Goal: Task Accomplishment & Management: Manage account settings

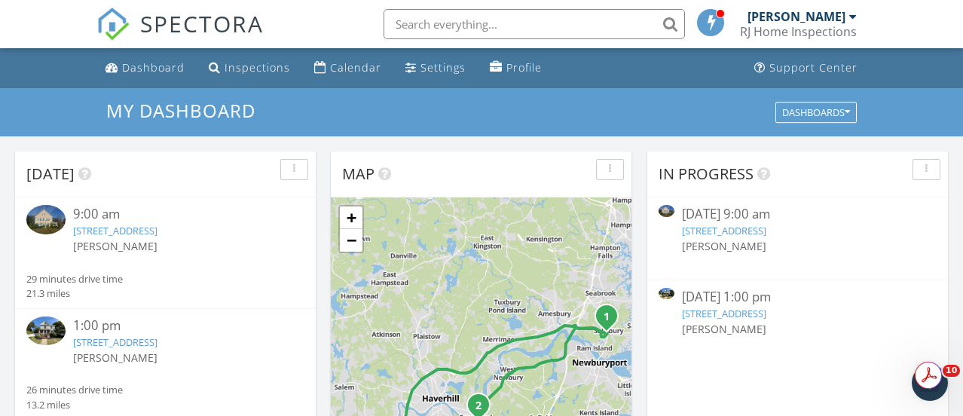
click at [99, 231] on link "6 Mudnock Rd, Salisbury, MA 01952" at bounding box center [115, 231] width 84 height 14
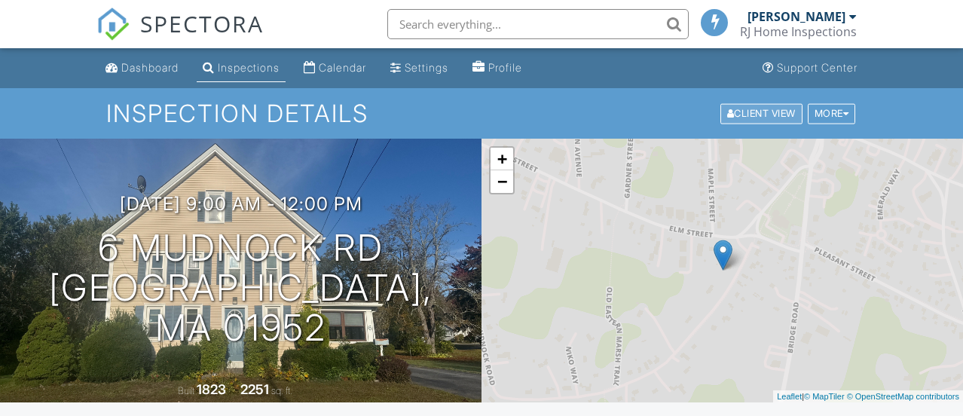
click at [750, 115] on div "Client View" at bounding box center [761, 113] width 82 height 20
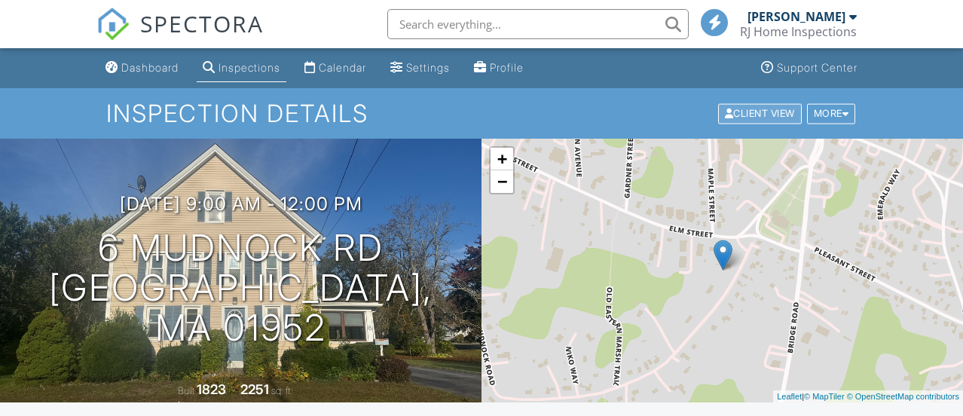
click at [737, 112] on div "Client View" at bounding box center [760, 113] width 84 height 20
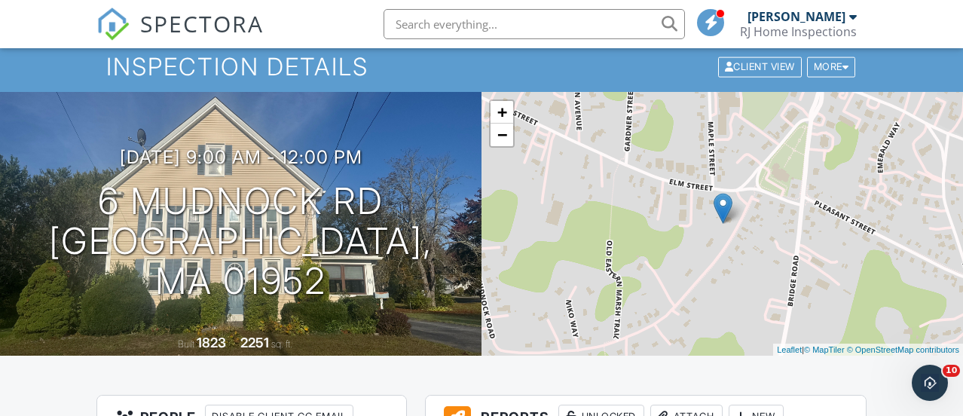
scroll to position [28, 0]
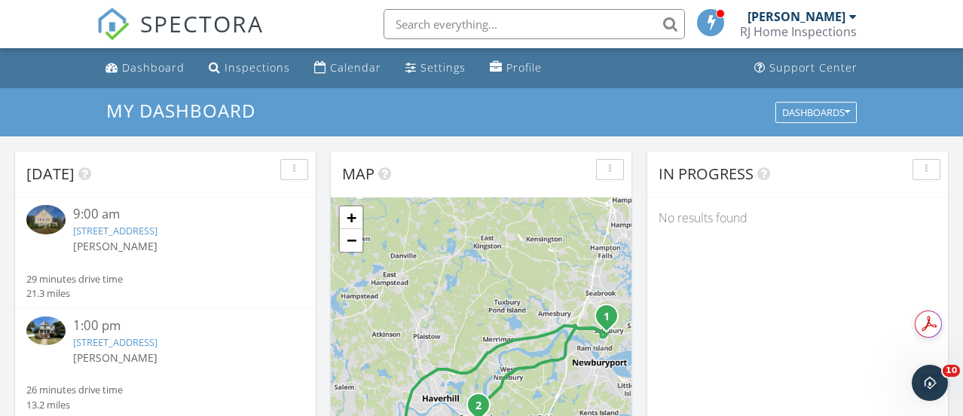
click at [62, 329] on img at bounding box center [45, 330] width 39 height 29
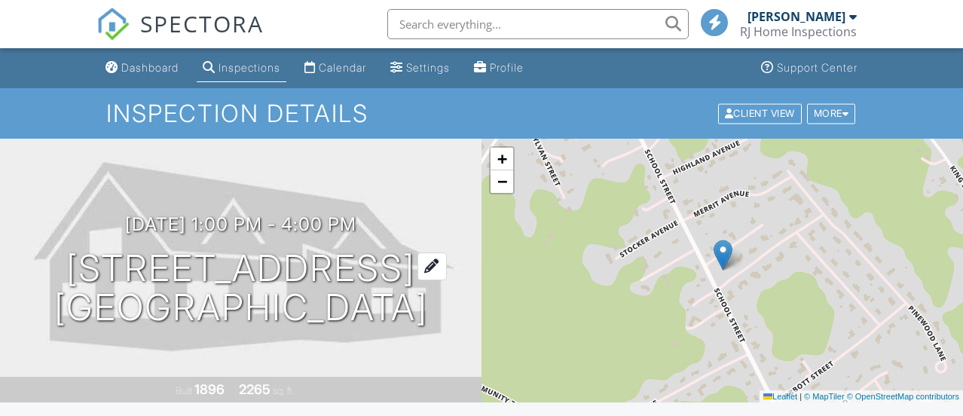
click at [447, 272] on div at bounding box center [431, 266] width 29 height 28
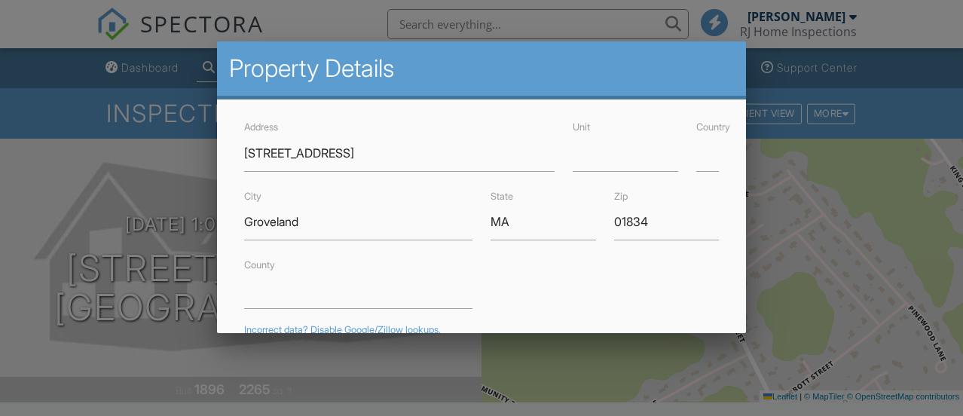
click at [94, 212] on div at bounding box center [481, 185] width 963 height 520
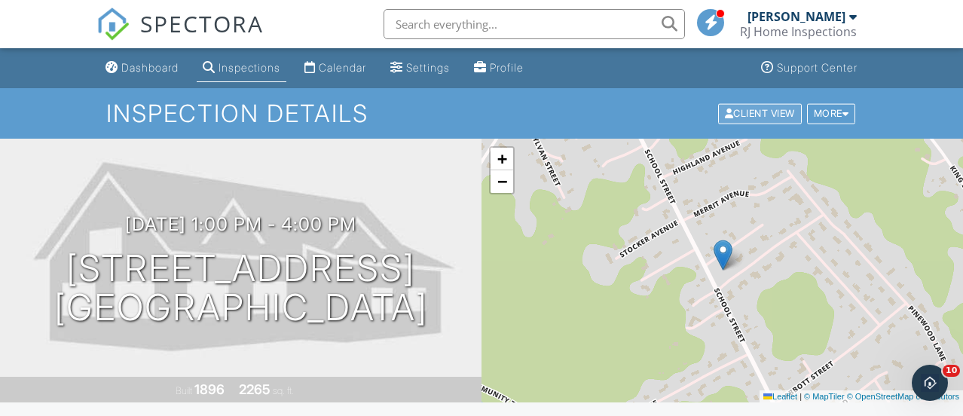
click at [759, 115] on div "Client View" at bounding box center [760, 113] width 84 height 20
click at [840, 118] on div "More" at bounding box center [831, 113] width 49 height 20
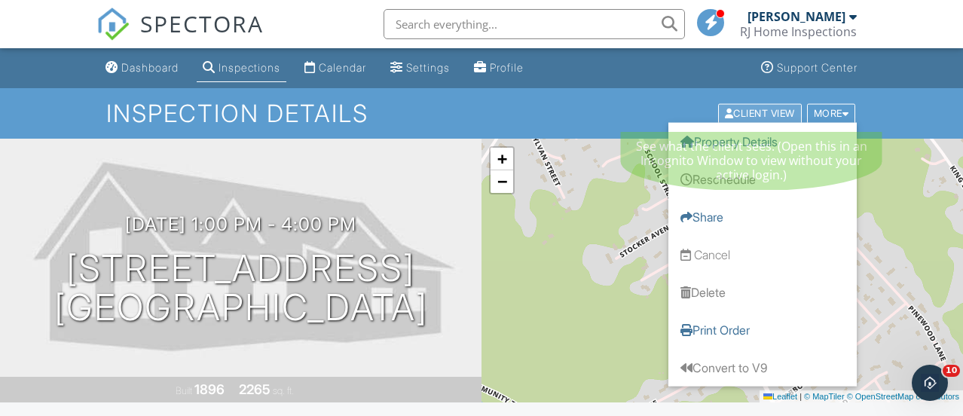
click at [754, 112] on div "Client View" at bounding box center [760, 113] width 84 height 20
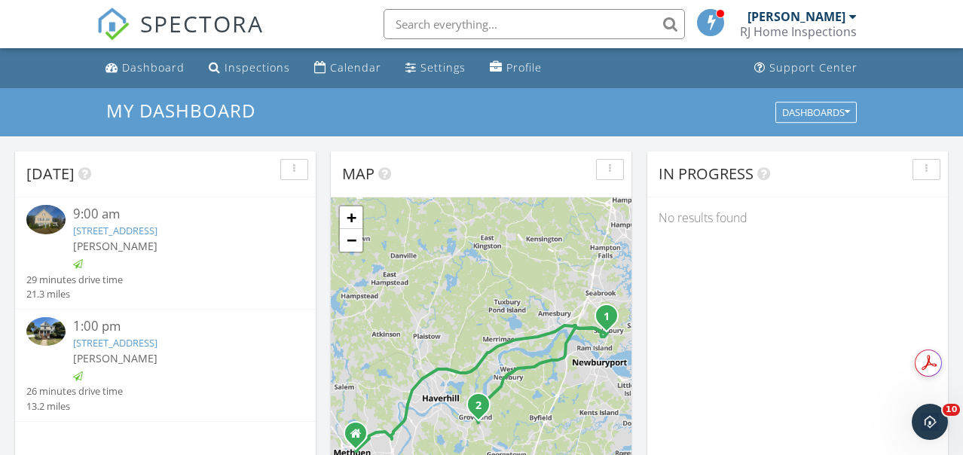
click at [59, 329] on img at bounding box center [45, 331] width 39 height 29
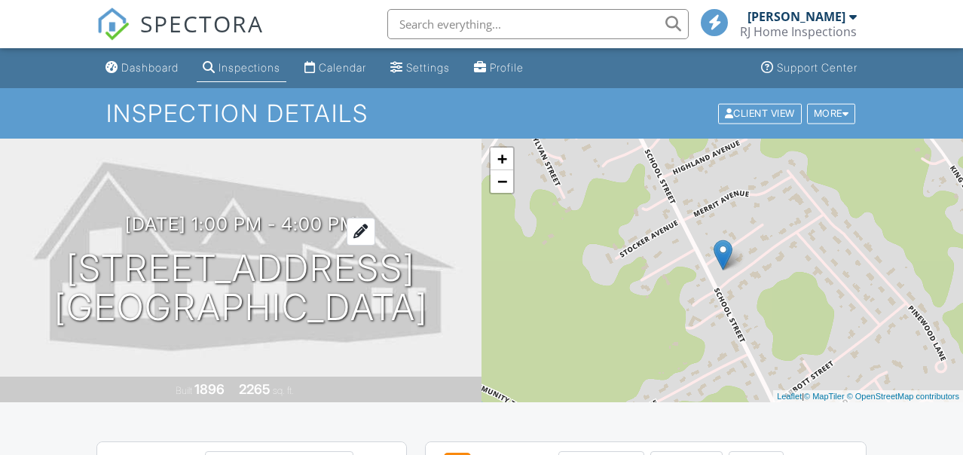
click at [375, 231] on div at bounding box center [361, 232] width 29 height 28
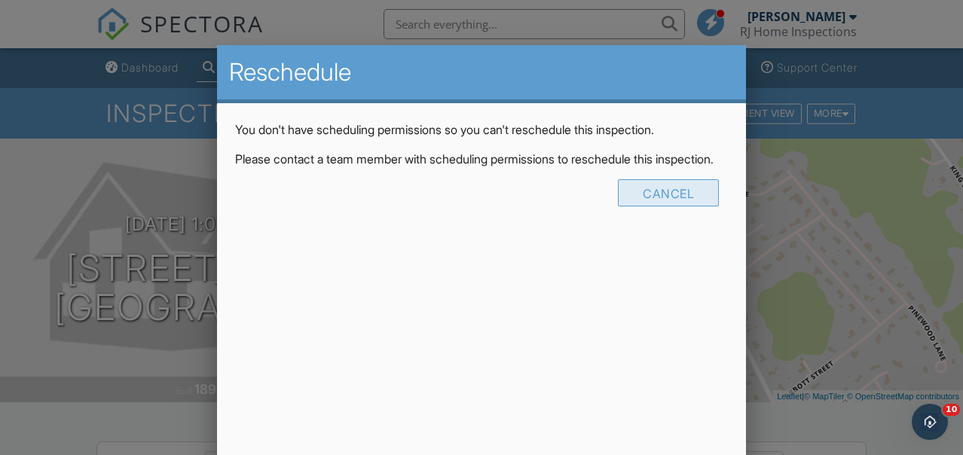
click at [660, 206] on div "Cancel" at bounding box center [668, 192] width 101 height 27
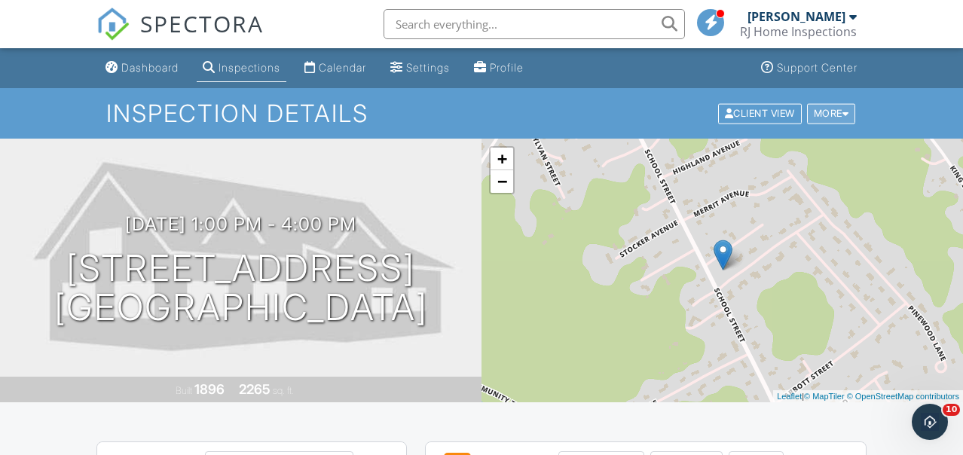
click at [849, 117] on div "More" at bounding box center [831, 113] width 49 height 20
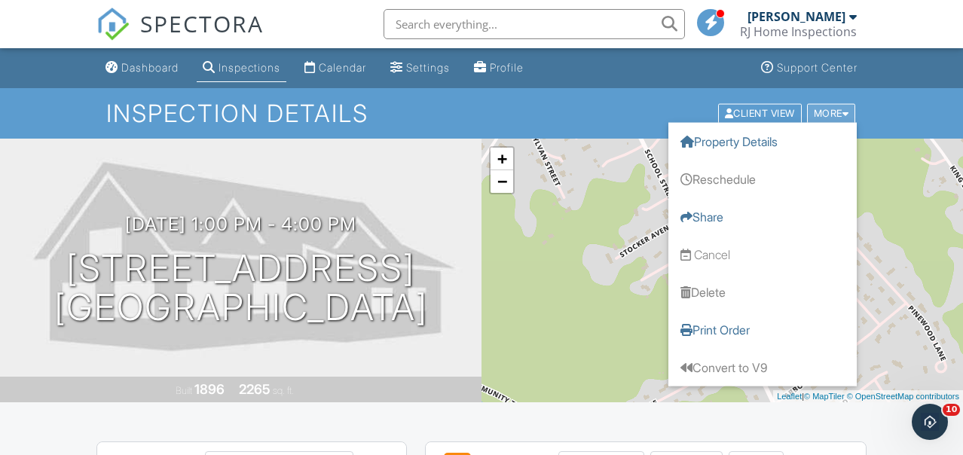
click at [849, 117] on div "More" at bounding box center [831, 113] width 49 height 20
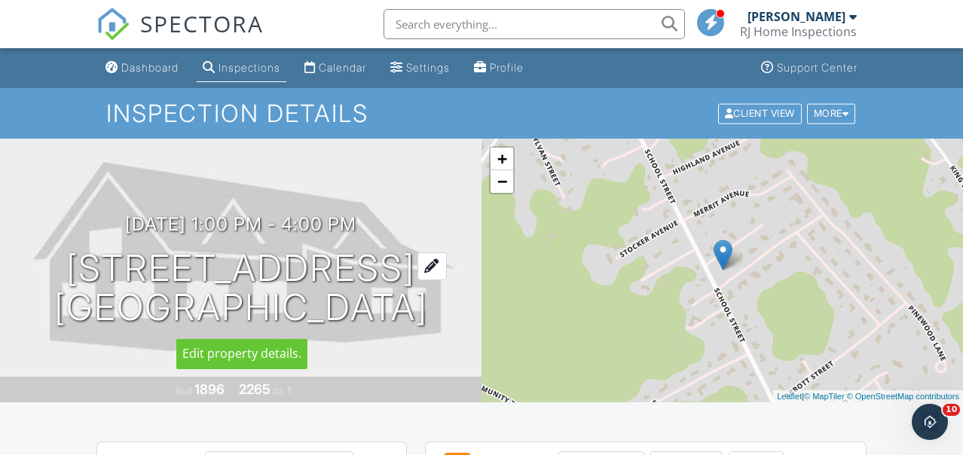
click at [139, 279] on h1 "106 School St Groveland, MA 01834" at bounding box center [241, 289] width 374 height 80
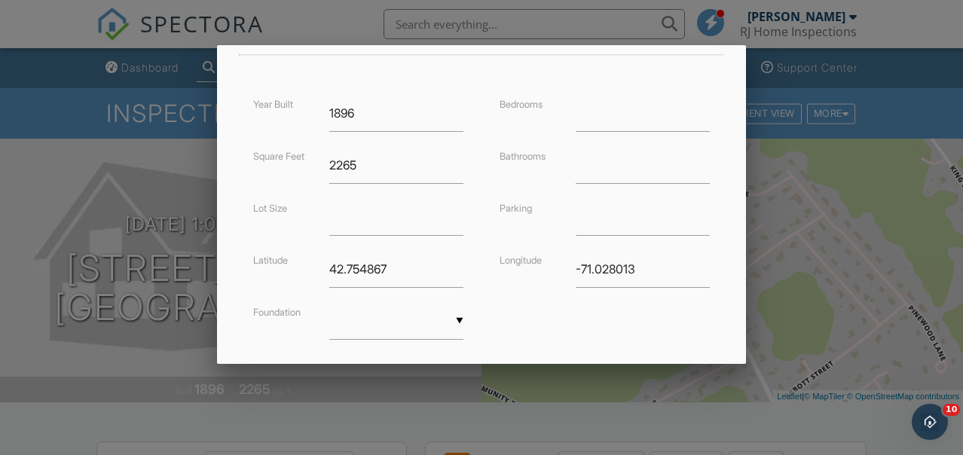
scroll to position [337, 0]
click at [35, 178] on div at bounding box center [481, 209] width 963 height 569
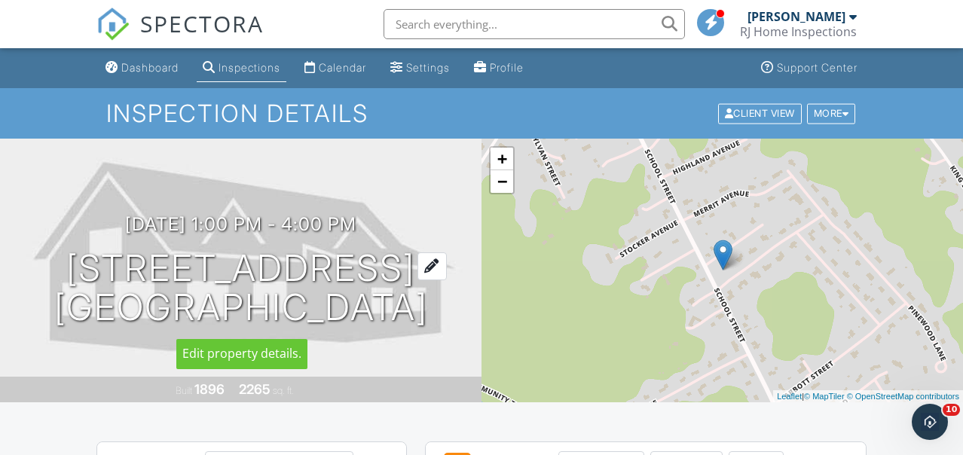
click at [428, 310] on h1 "106 School St Groveland, MA 01834" at bounding box center [241, 289] width 374 height 80
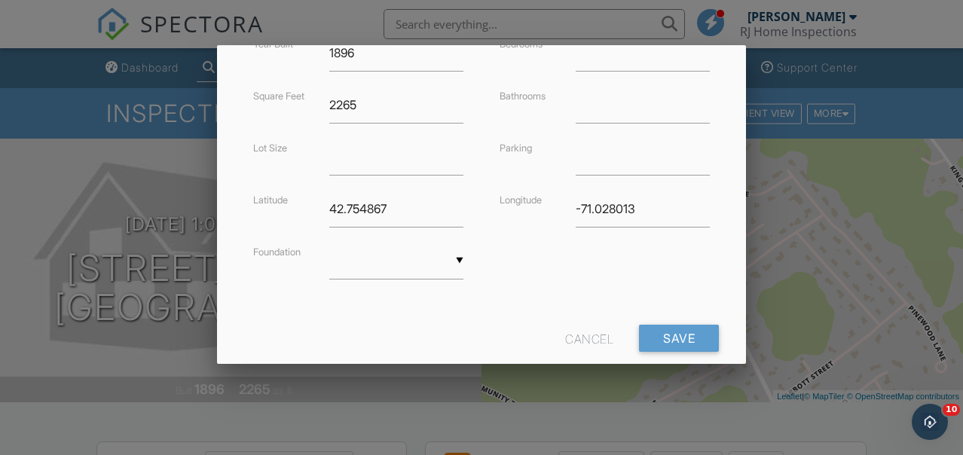
scroll to position [435, 0]
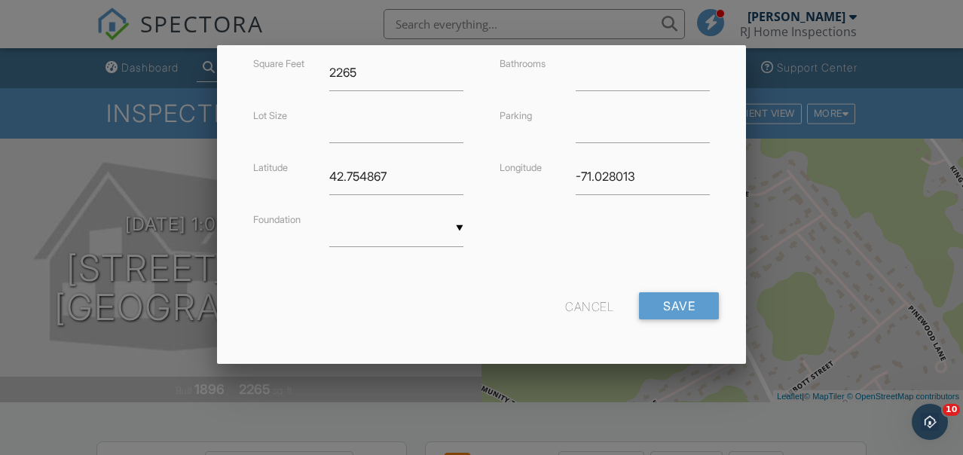
click at [581, 302] on div "Cancel" at bounding box center [589, 305] width 48 height 27
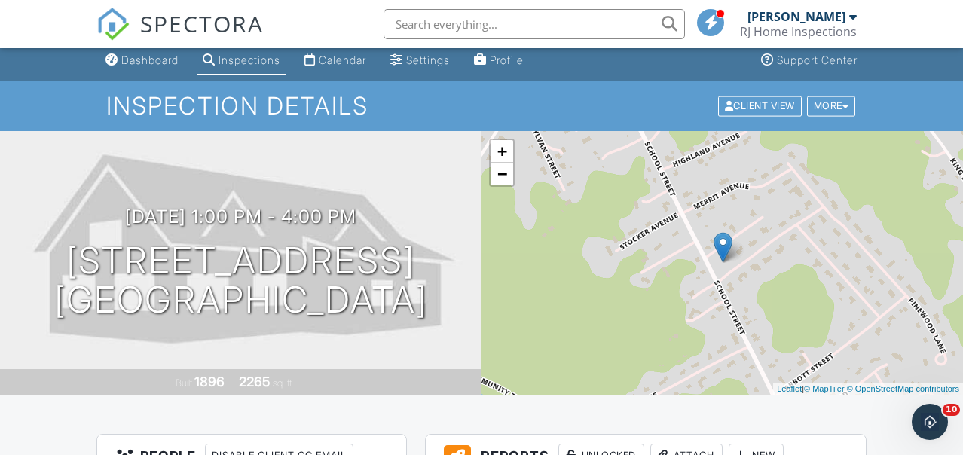
scroll to position [0, 0]
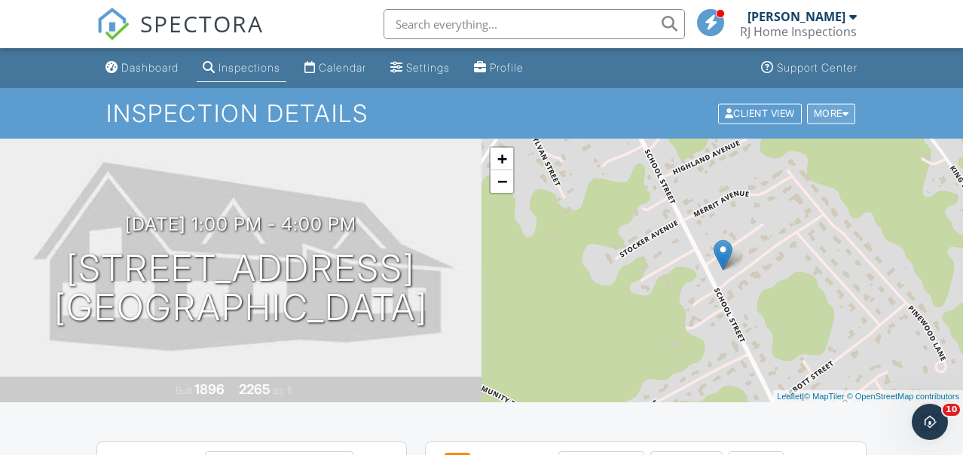
click at [834, 115] on div "More" at bounding box center [831, 113] width 49 height 20
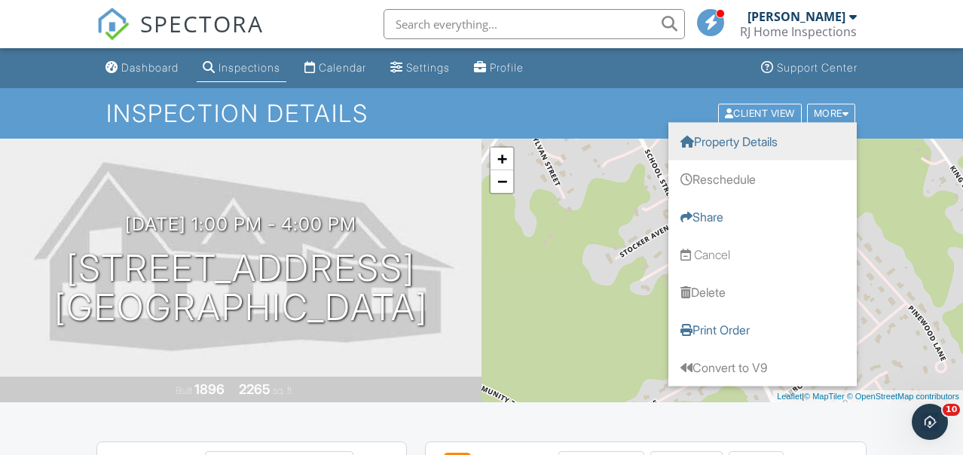
click at [775, 139] on link "Property Details" at bounding box center [762, 141] width 188 height 38
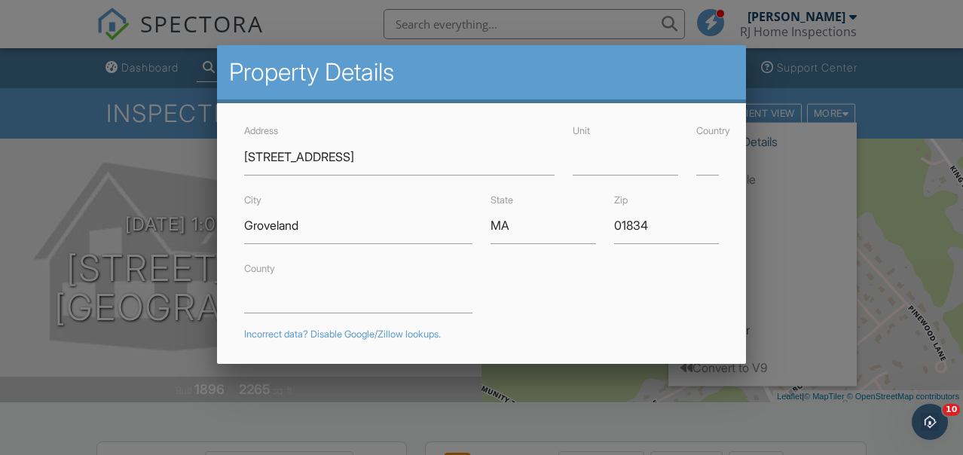
click at [895, 123] on div at bounding box center [481, 209] width 963 height 569
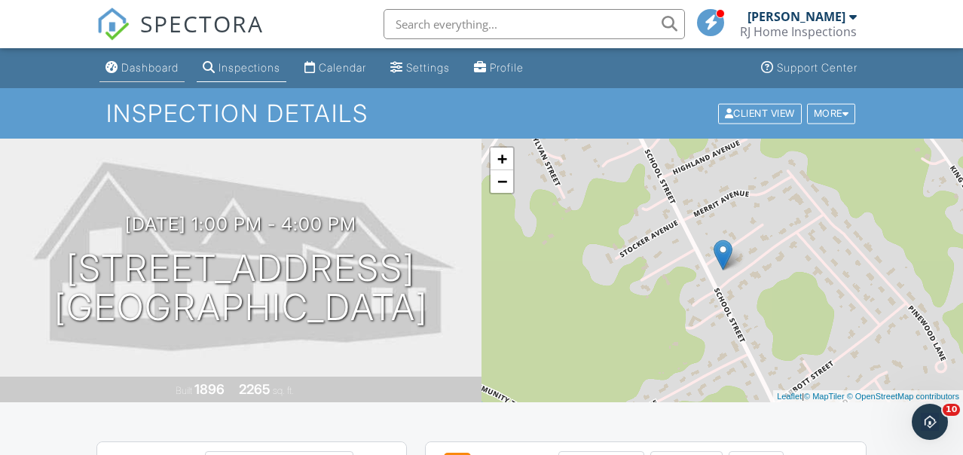
click at [145, 63] on div "Dashboard" at bounding box center [149, 67] width 57 height 13
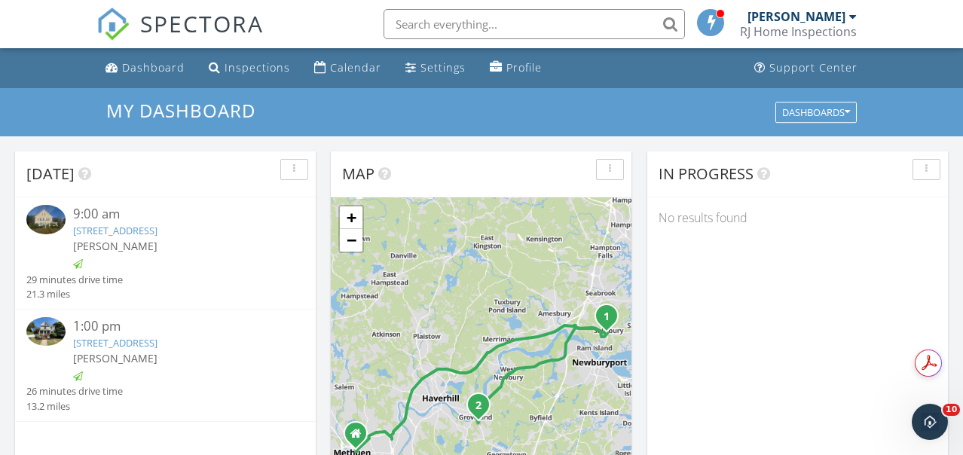
click at [124, 341] on link "[STREET_ADDRESS]" at bounding box center [115, 343] width 84 height 14
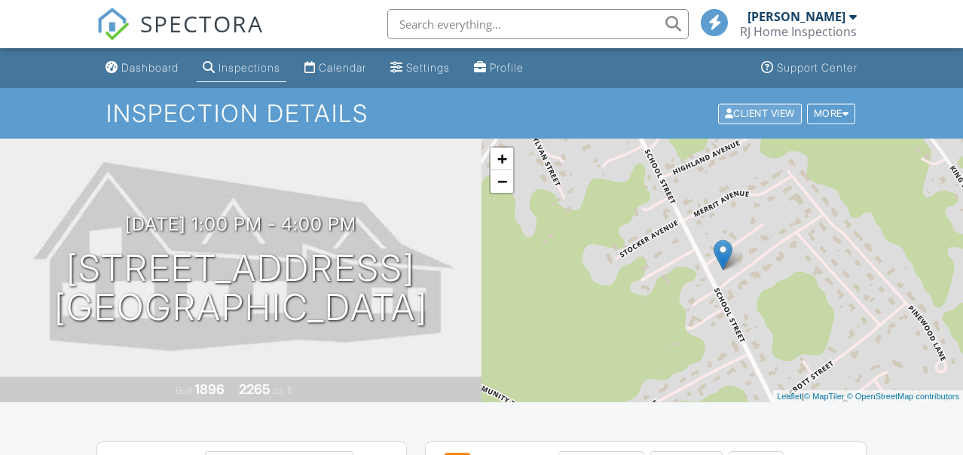
click at [745, 122] on div "Client View" at bounding box center [760, 113] width 84 height 20
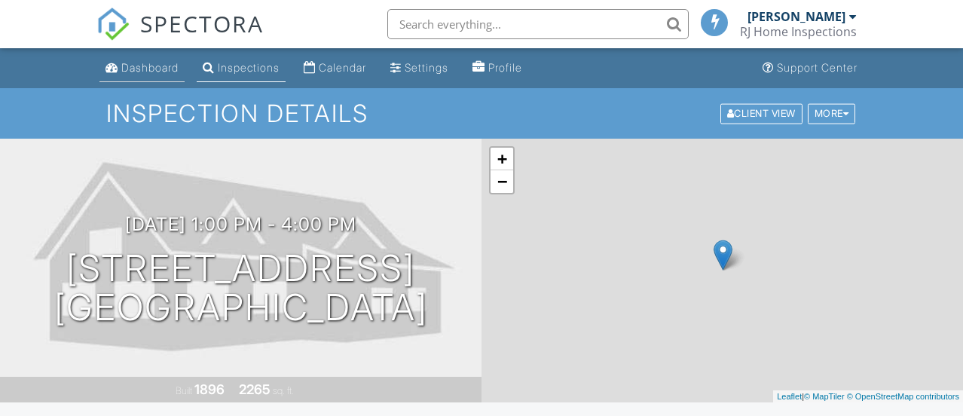
click at [145, 66] on div "Dashboard" at bounding box center [149, 67] width 57 height 13
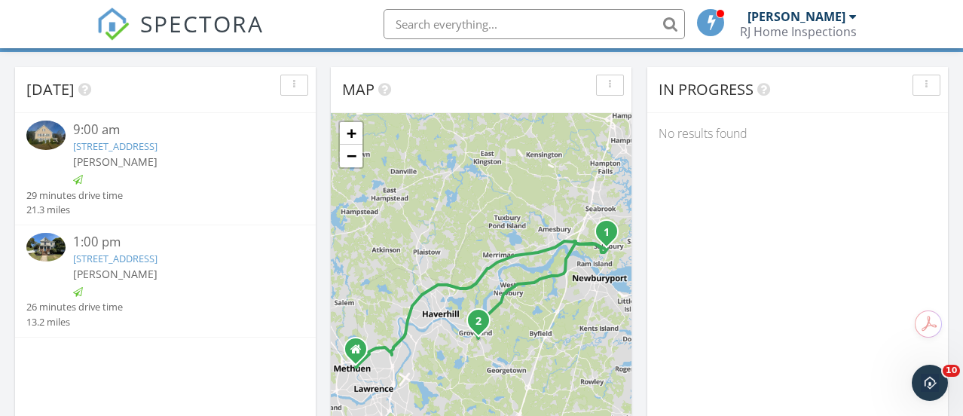
scroll to position [87, 0]
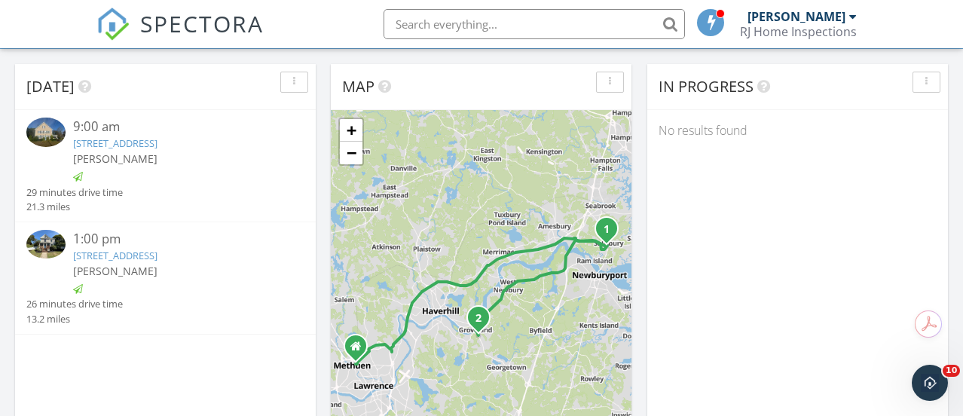
click at [115, 145] on link "[STREET_ADDRESS]" at bounding box center [115, 143] width 84 height 14
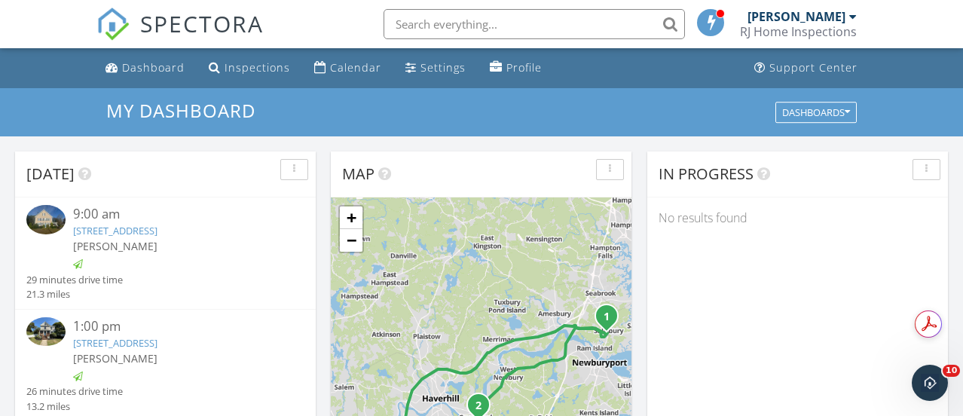
click at [139, 340] on link "106 School St, Groveland, MA 01834" at bounding box center [115, 343] width 84 height 14
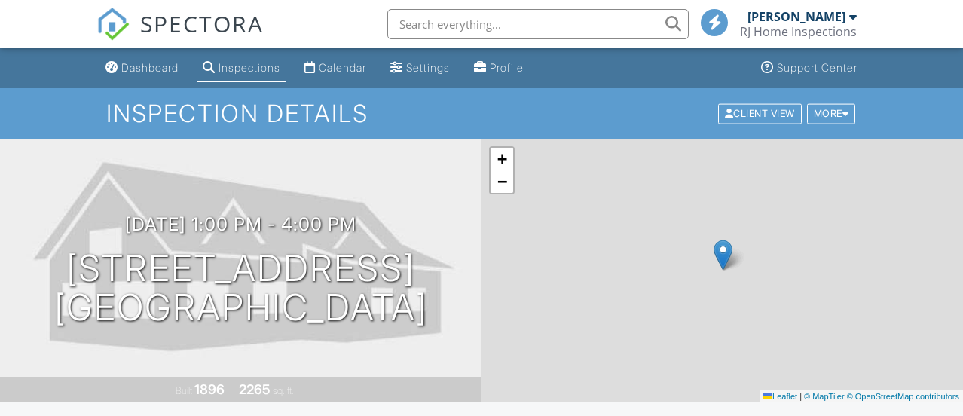
click at [324, 346] on div "[DATE] 1:00 pm - 4:00 pm [STREET_ADDRESS] [GEOGRAPHIC_DATA] Built 1896 2265 sq.…" at bounding box center [240, 271] width 481 height 264
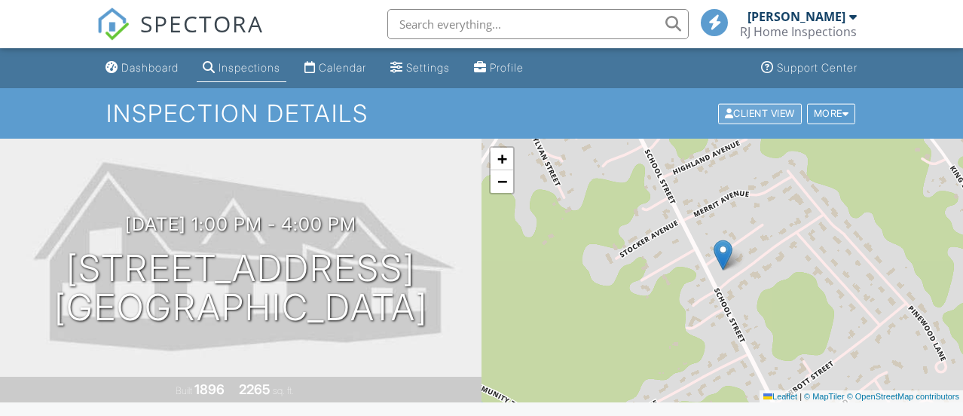
click at [744, 117] on div "Client View" at bounding box center [760, 113] width 84 height 20
